Goal: Transaction & Acquisition: Purchase product/service

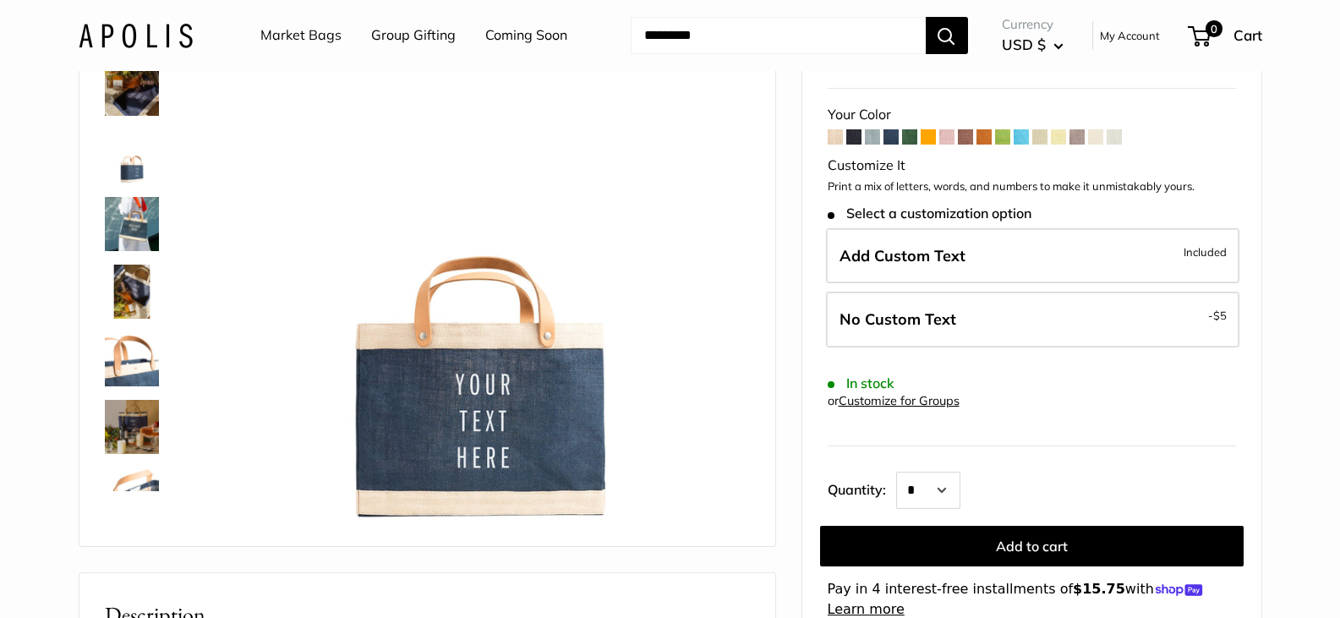
click at [925, 398] on link "Customize for Groups" at bounding box center [899, 400] width 121 height 15
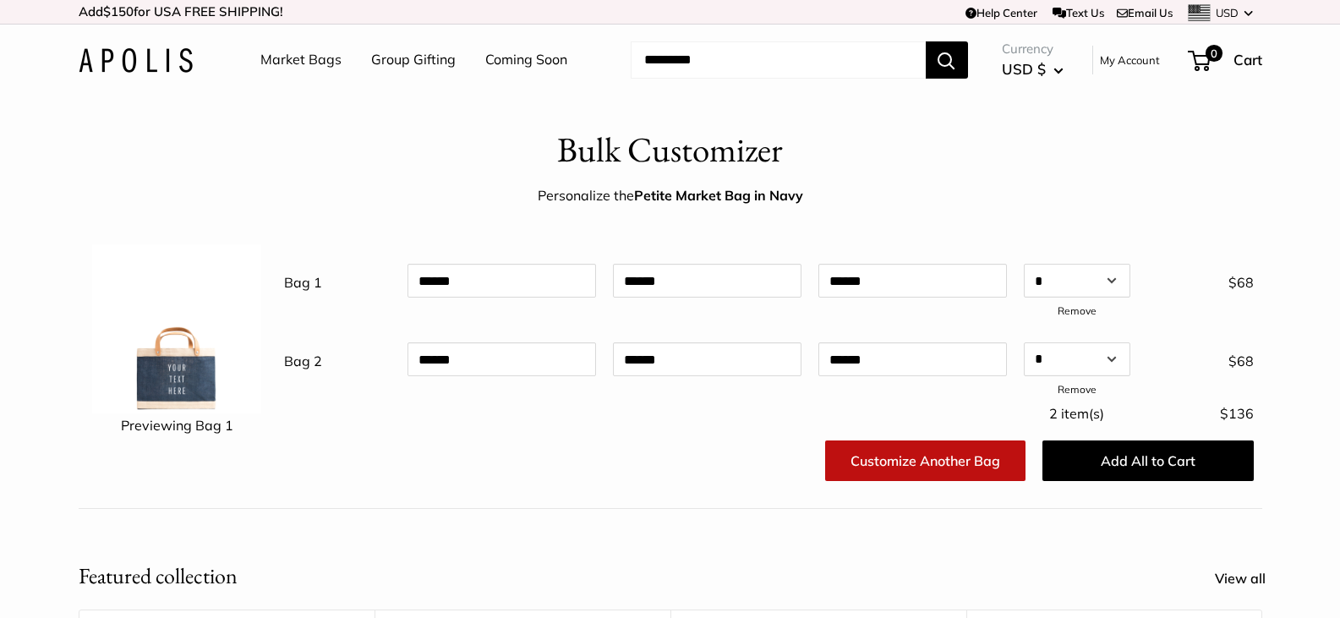
click at [1233, 10] on span "USD" at bounding box center [1227, 13] width 23 height 14
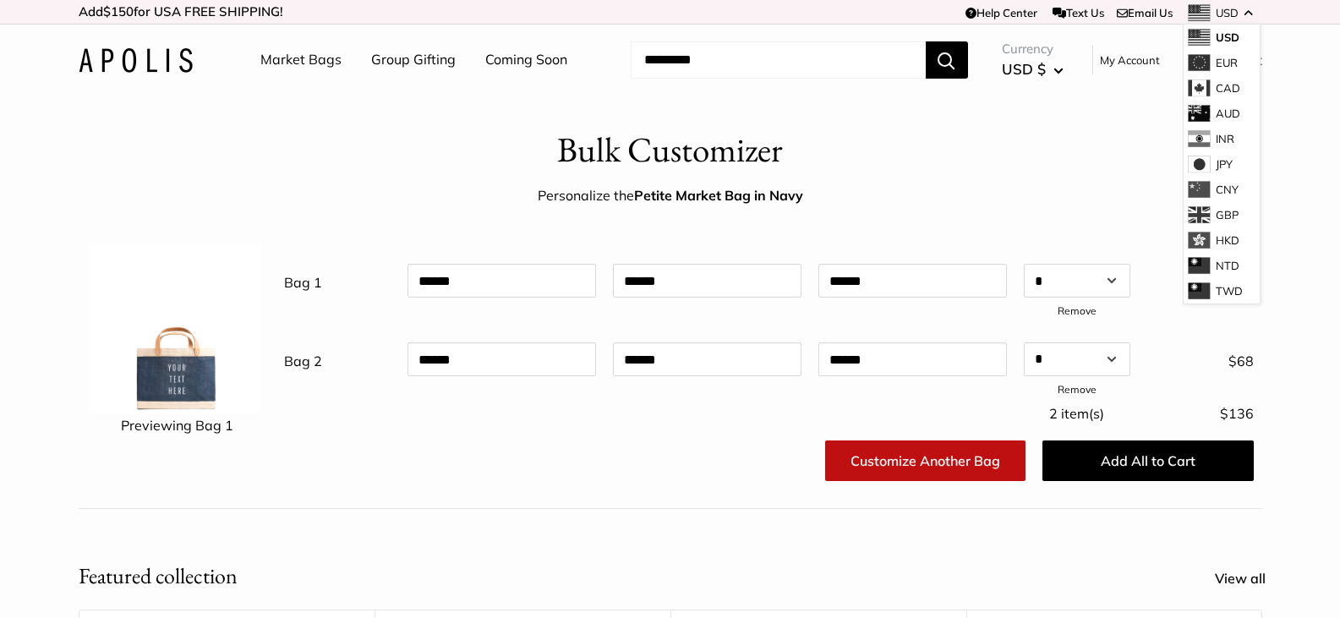
drag, startPoint x: 466, startPoint y: 83, endPoint x: 460, endPoint y: 54, distance: 29.4
drag, startPoint x: 460, startPoint y: 54, endPoint x: 435, endPoint y: 57, distance: 25.5
click at [435, 57] on link "Group Gifting" at bounding box center [413, 59] width 85 height 25
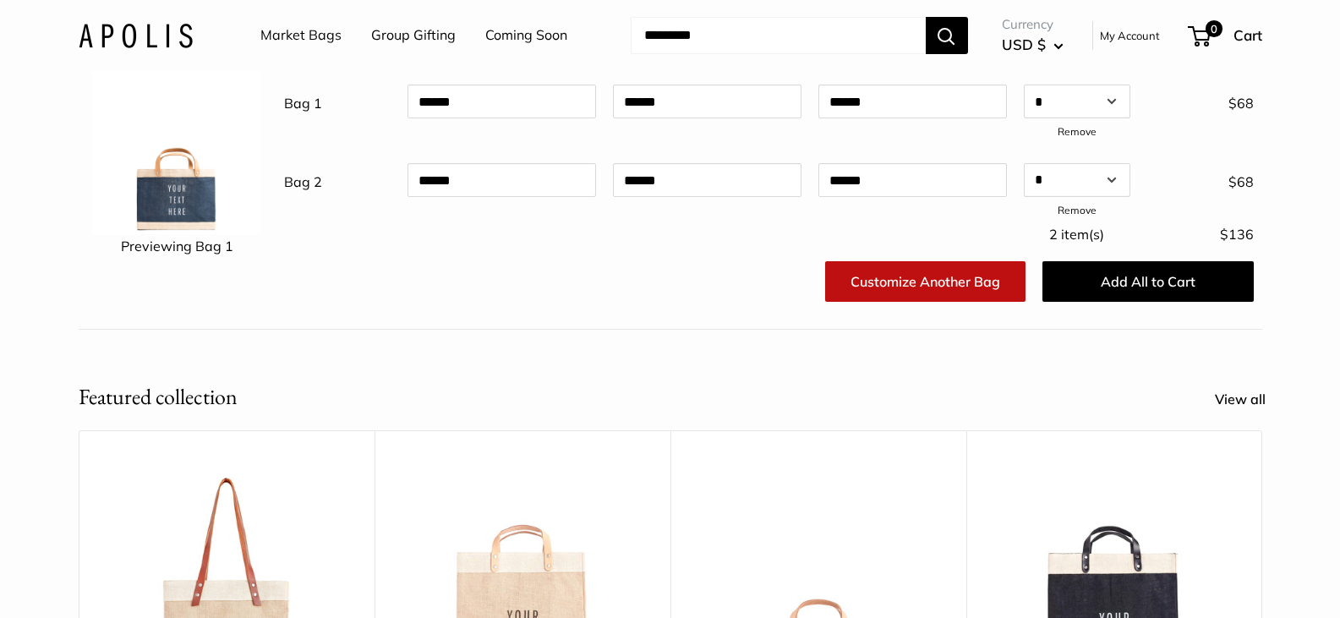
scroll to position [169, 0]
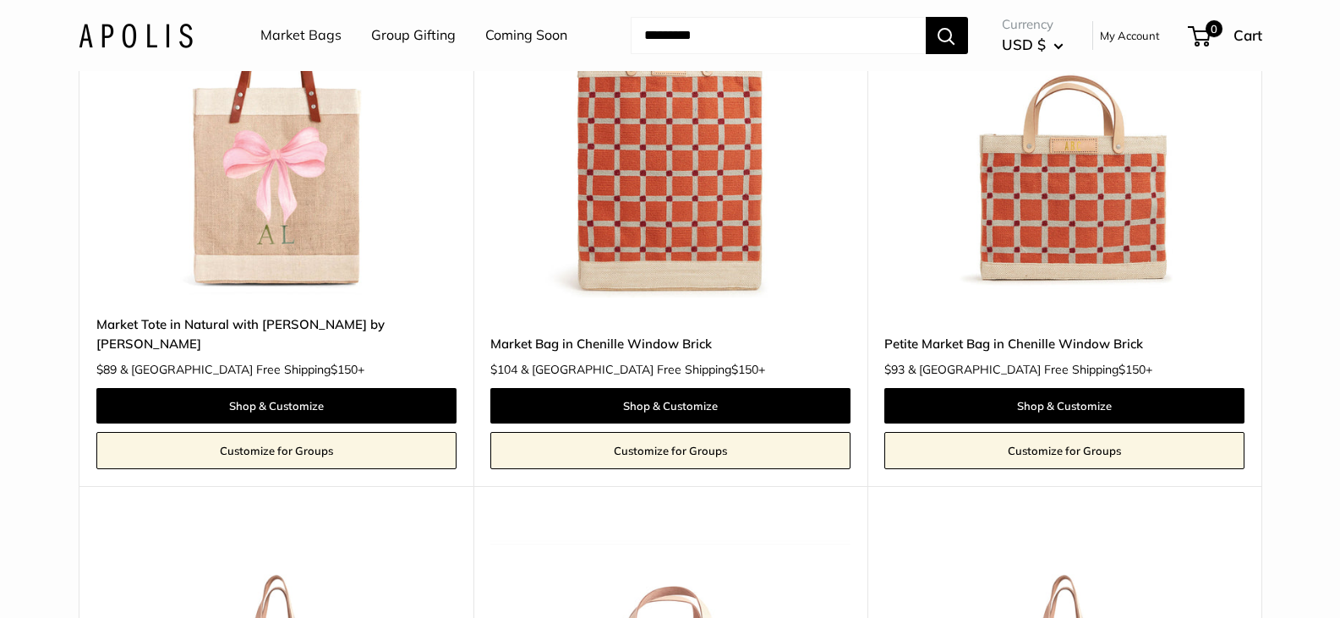
scroll to position [1015, 0]
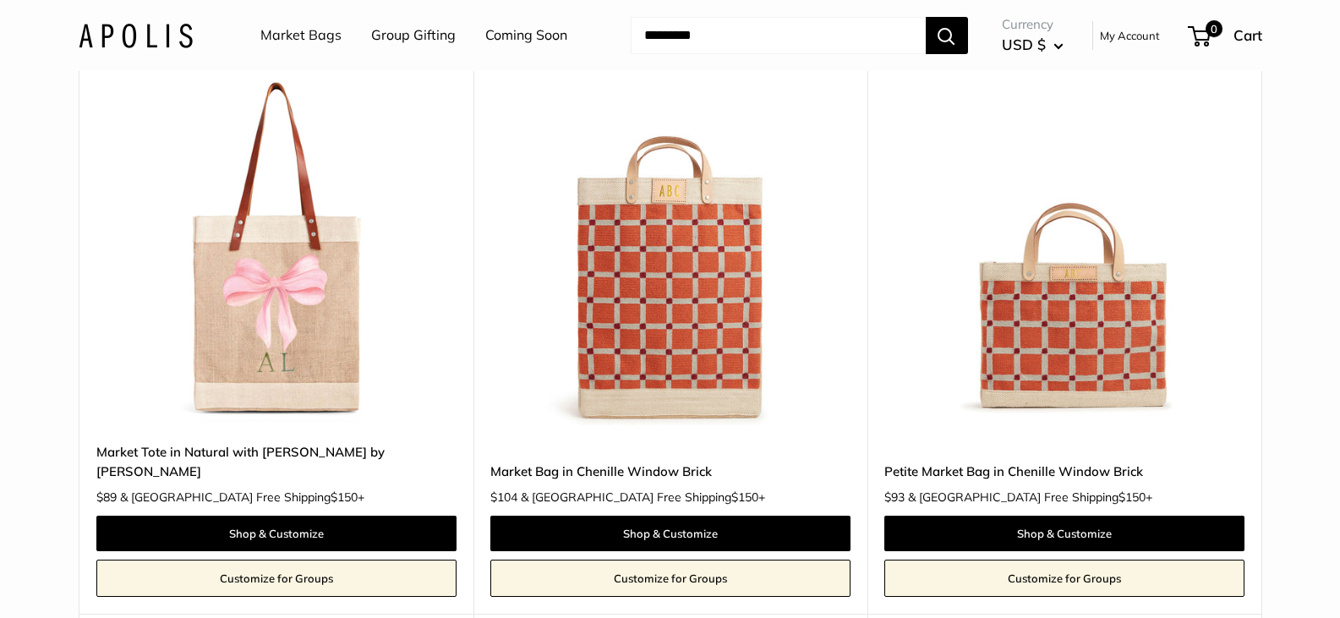
click at [166, 26] on img at bounding box center [136, 35] width 114 height 25
